Goal: Check status: Check status

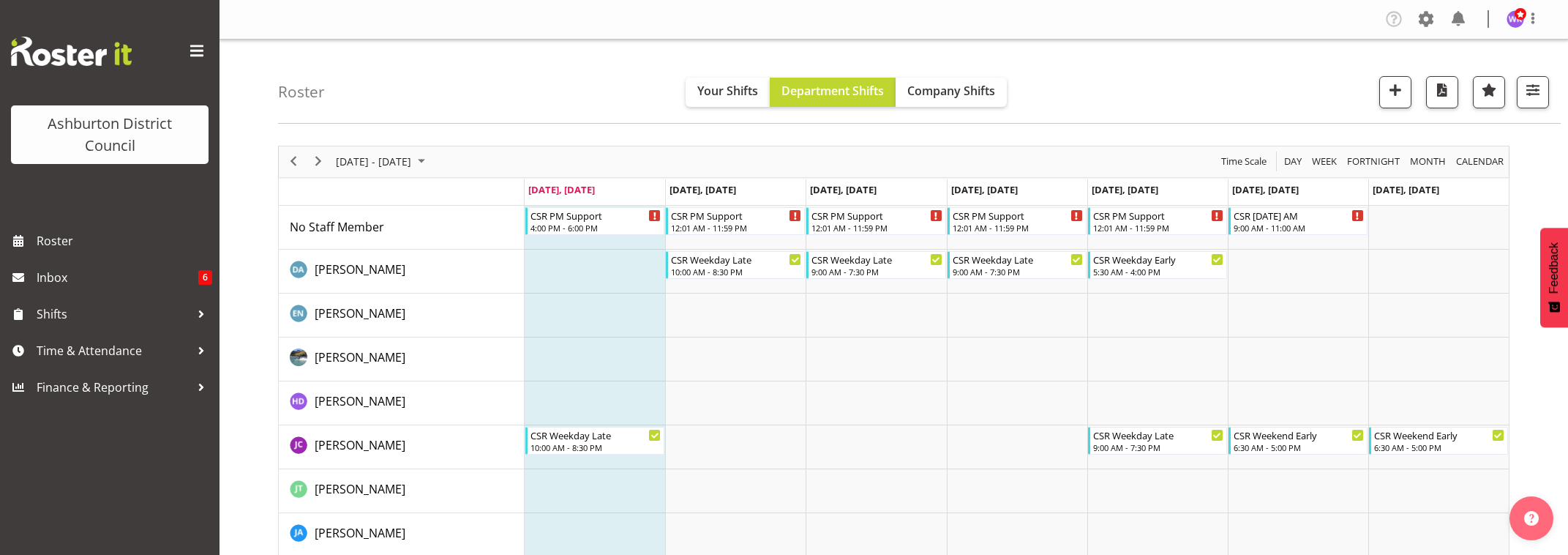
scroll to position [60, 0]
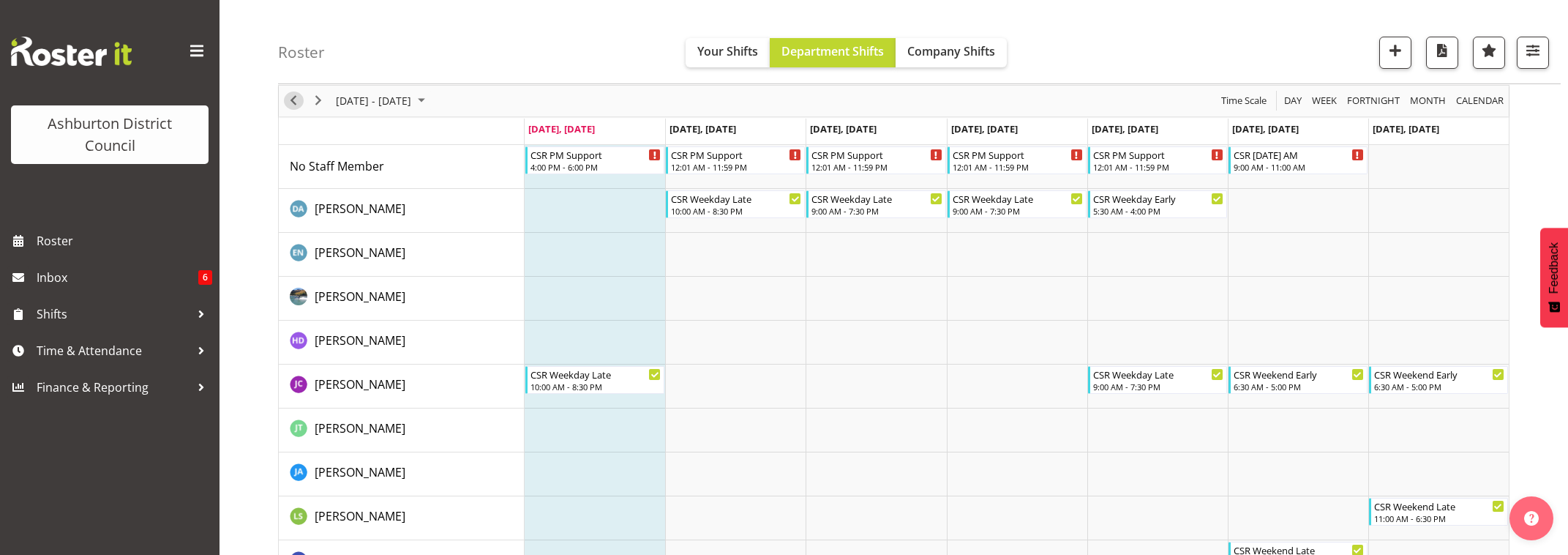
click at [293, 101] on span "Previous" at bounding box center [293, 100] width 18 height 19
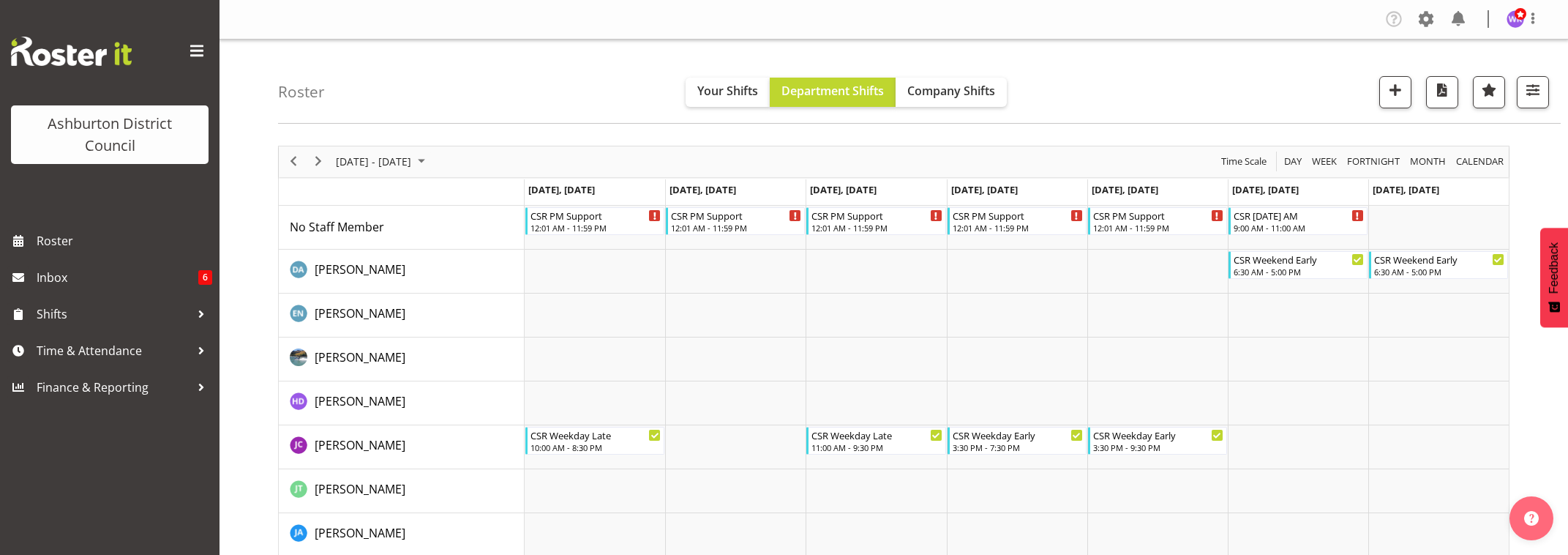
scroll to position [244, 0]
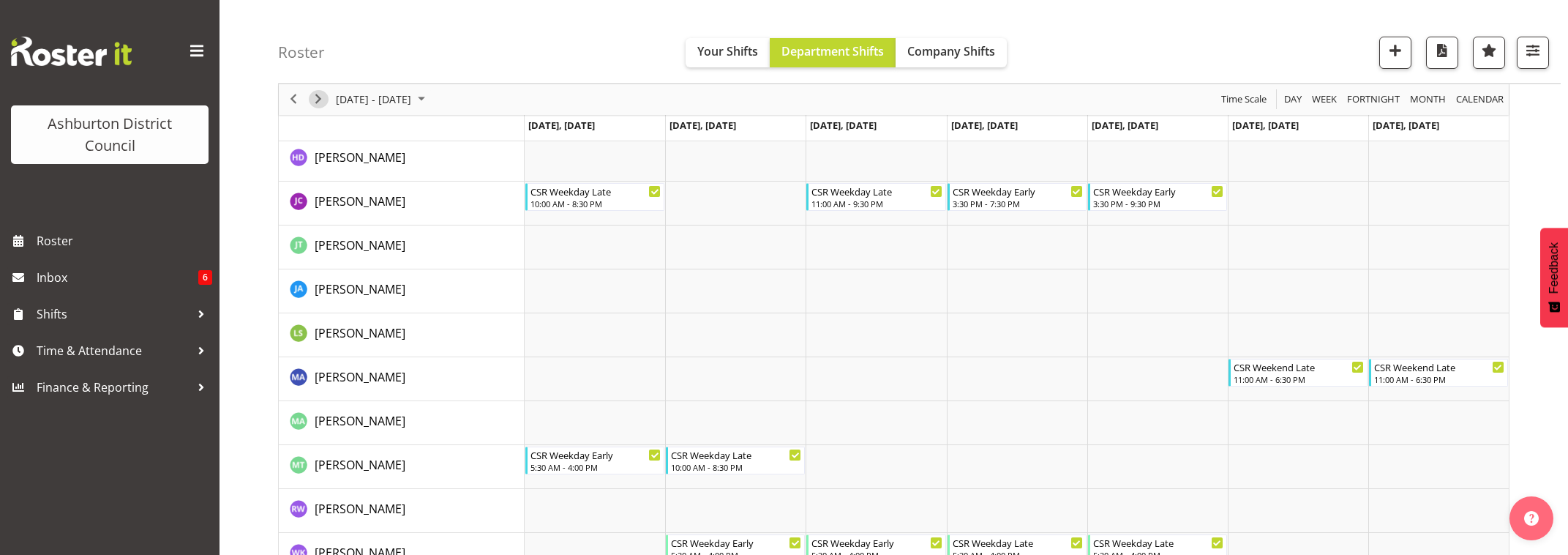
click at [322, 102] on span "Next" at bounding box center [318, 100] width 18 height 19
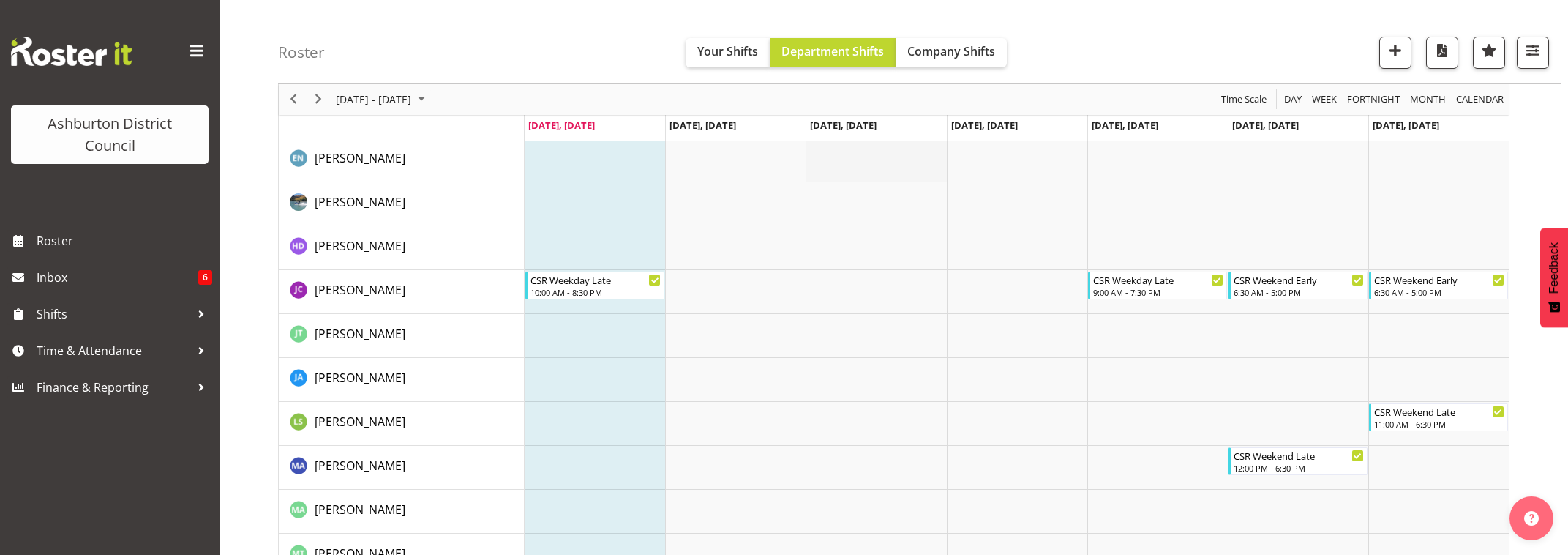
scroll to position [277, 0]
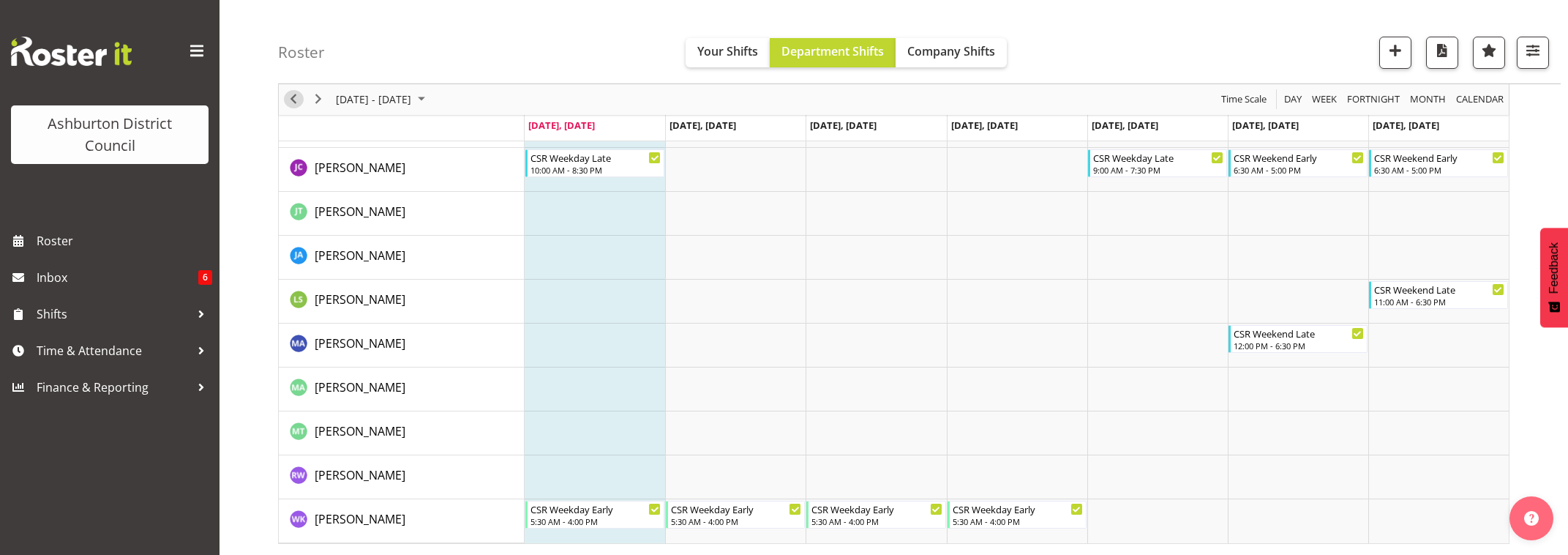
click at [295, 98] on span "Previous" at bounding box center [293, 100] width 18 height 19
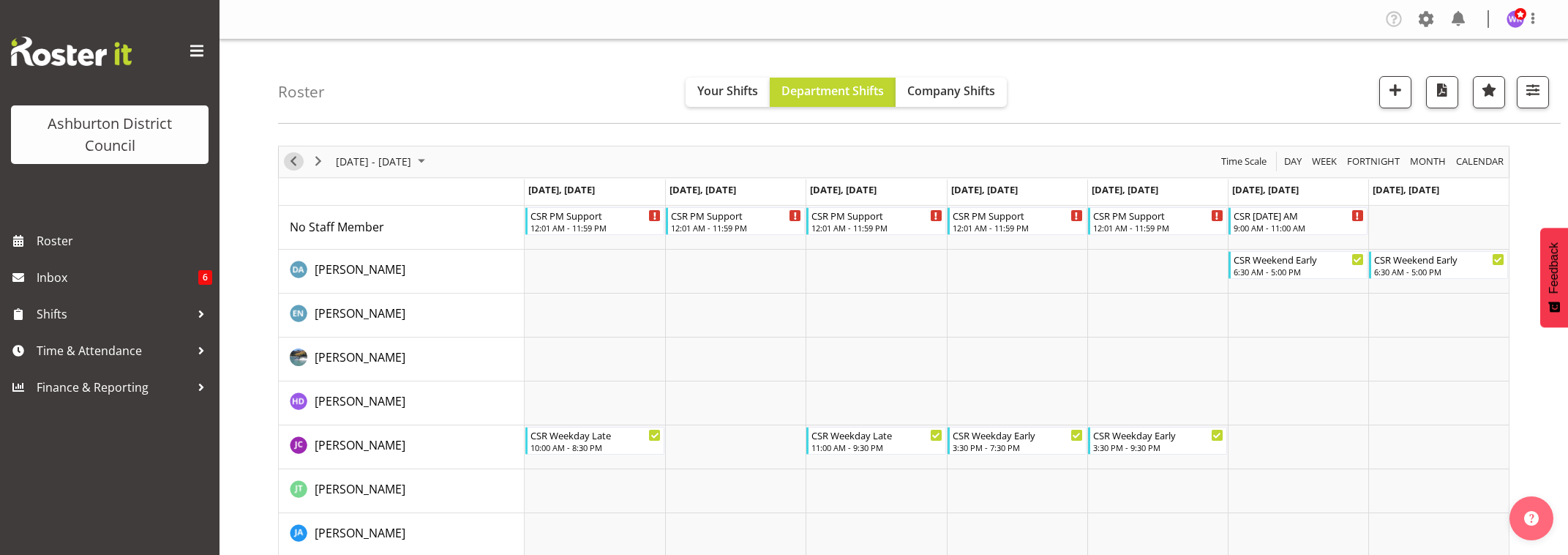
click at [295, 158] on span "Previous" at bounding box center [293, 162] width 18 height 19
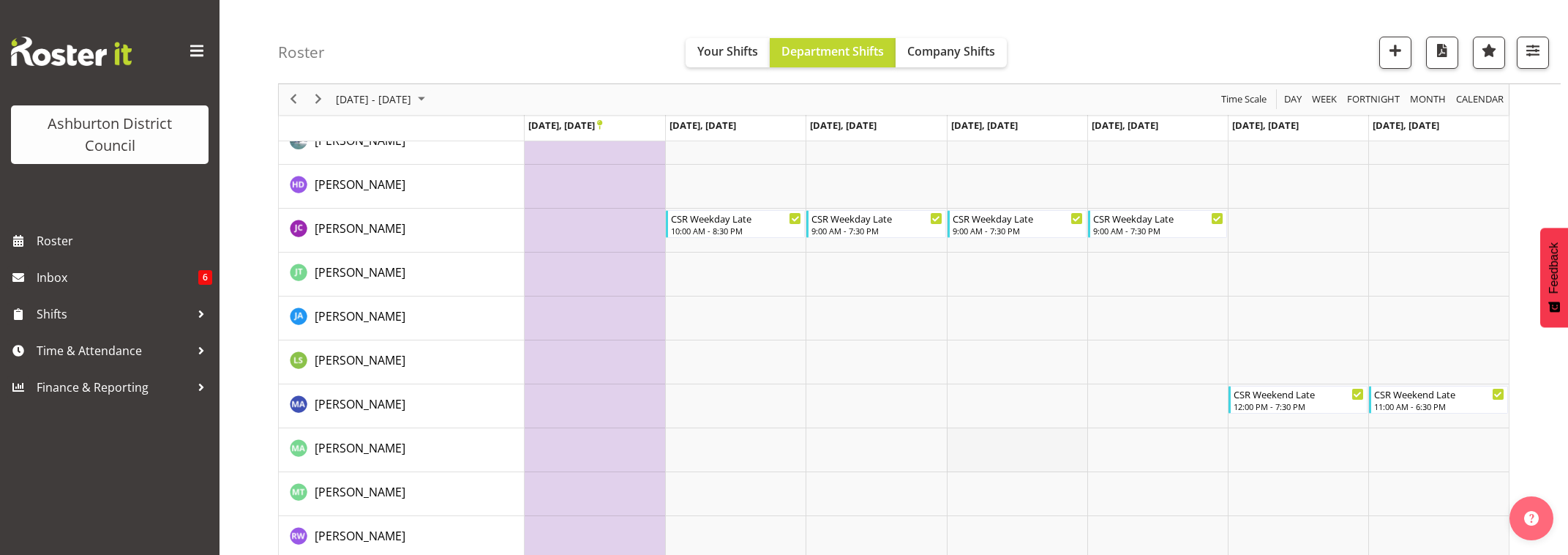
scroll to position [277, 0]
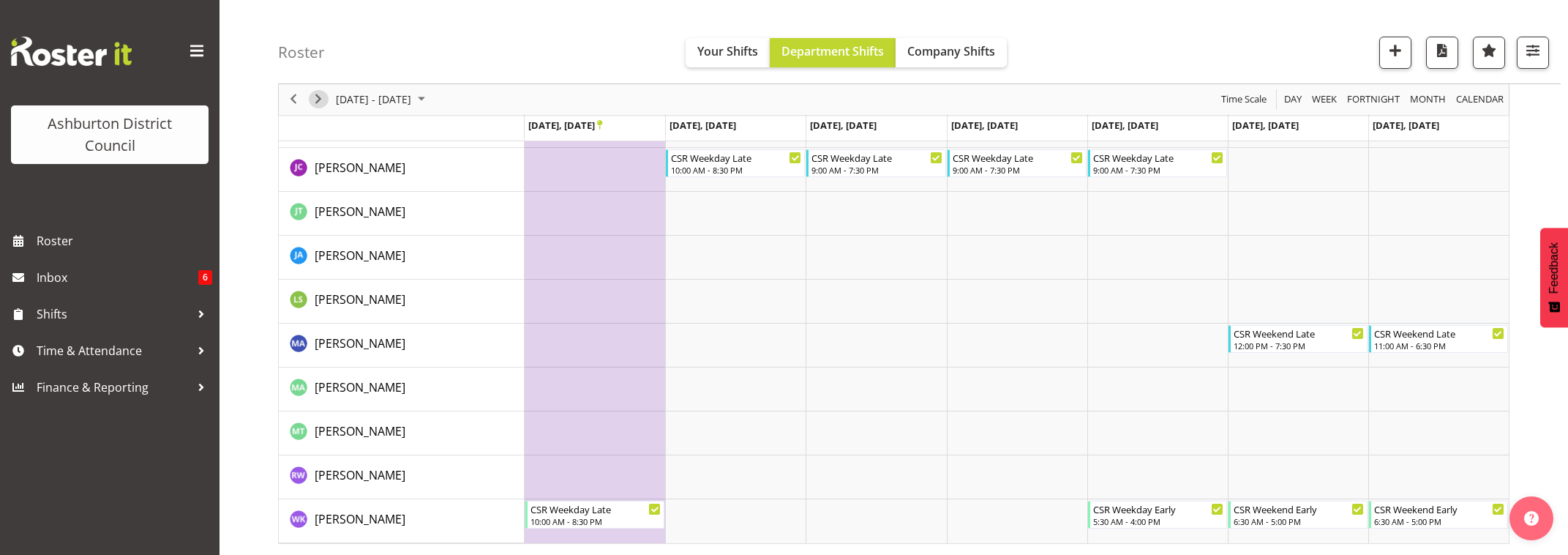
click at [312, 100] on span "Next" at bounding box center [318, 100] width 18 height 19
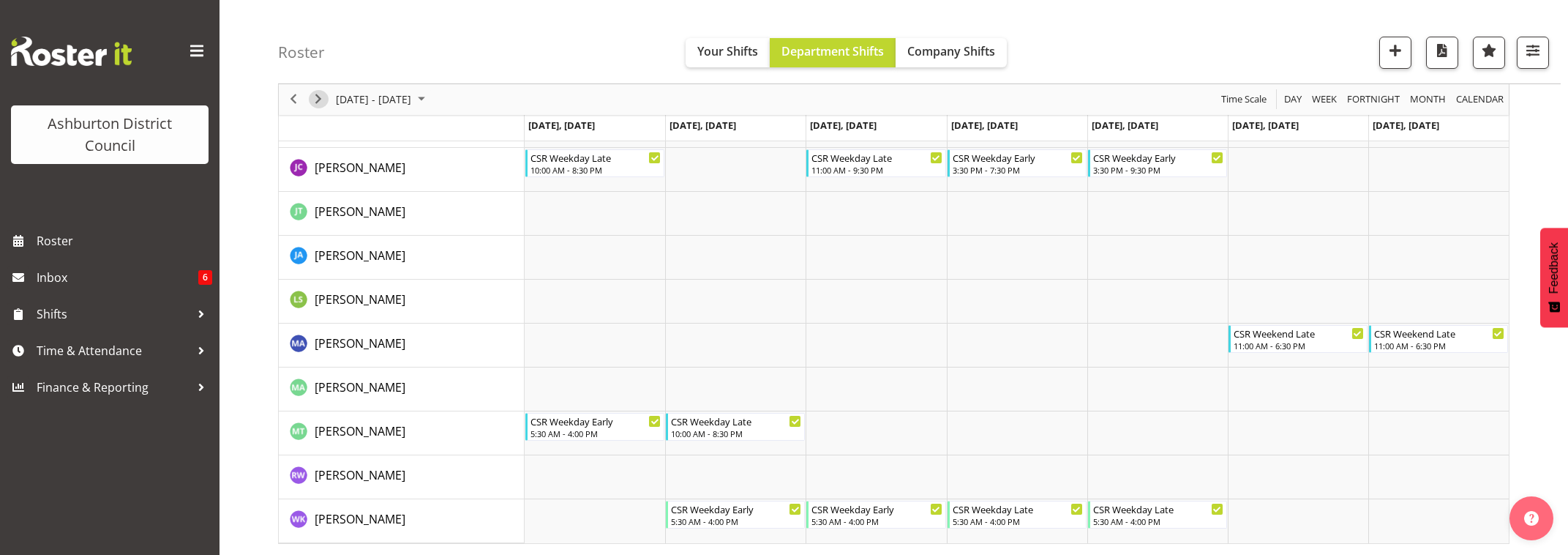
click at [316, 97] on span "Next" at bounding box center [318, 100] width 18 height 19
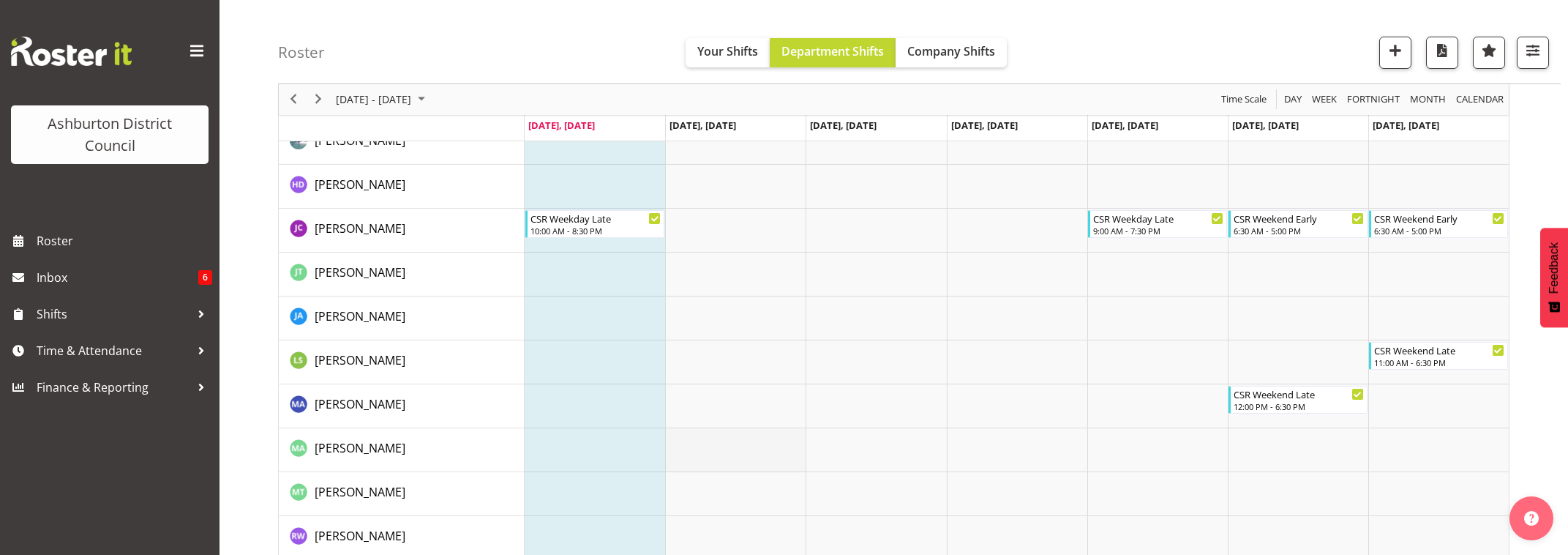
scroll to position [155, 0]
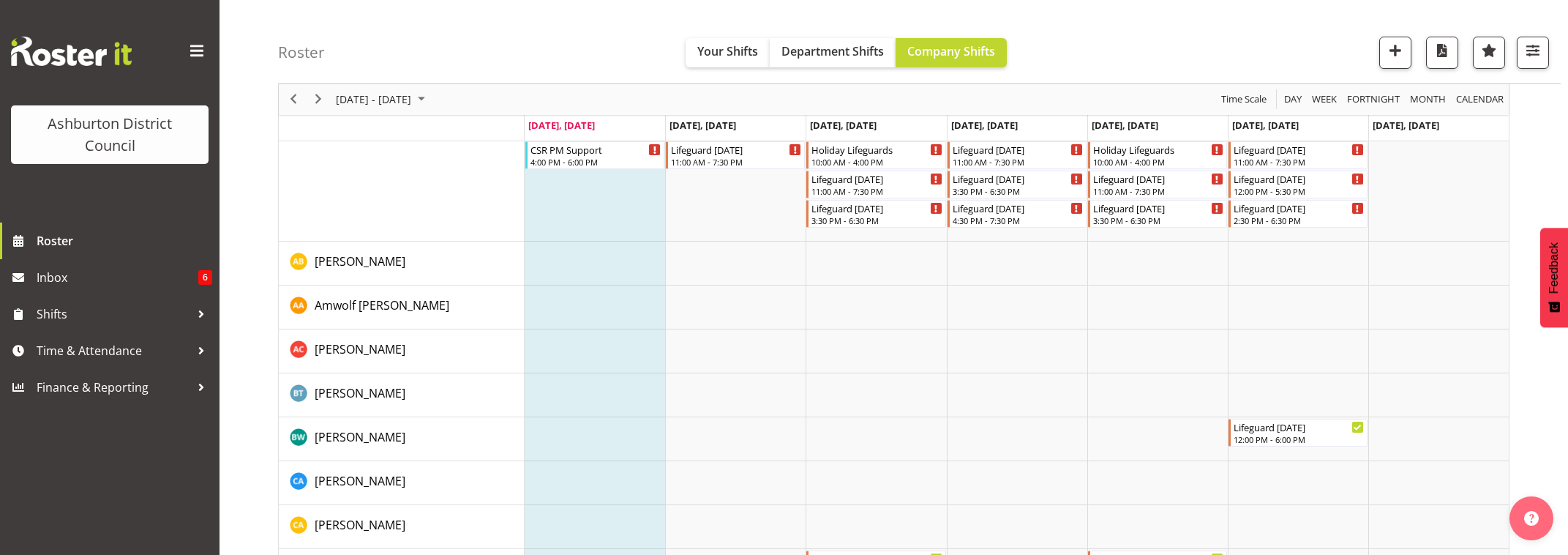
scroll to position [305, 0]
